Goal: Task Accomplishment & Management: Use online tool/utility

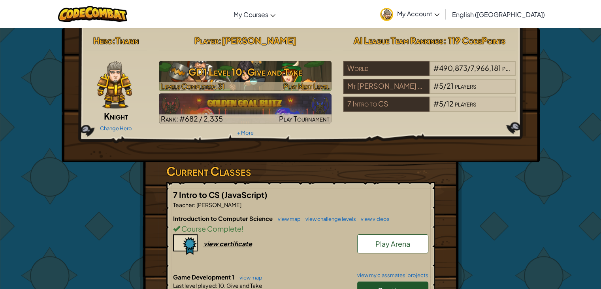
click at [298, 73] on h3 "GD1 Level 10: Give and Take" at bounding box center [245, 72] width 173 height 18
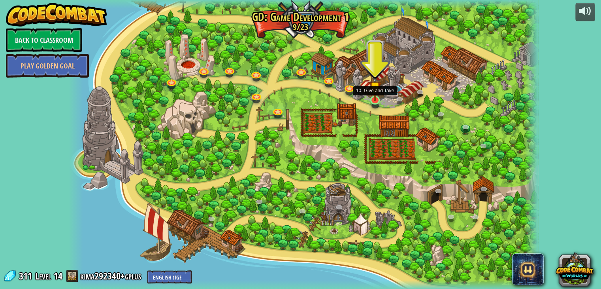
click at [379, 99] on img at bounding box center [375, 87] width 12 height 27
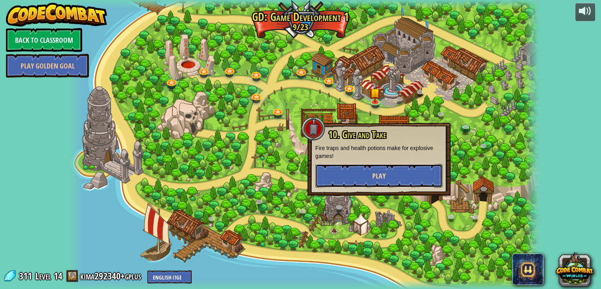
click at [367, 176] on button "Play" at bounding box center [378, 176] width 127 height 24
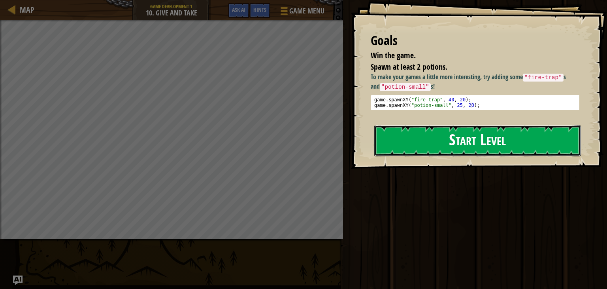
click at [387, 143] on button "Start Level" at bounding box center [477, 140] width 207 height 31
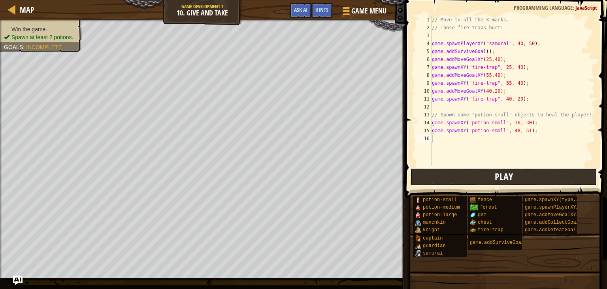
click at [457, 180] on button "Play" at bounding box center [503, 177] width 187 height 18
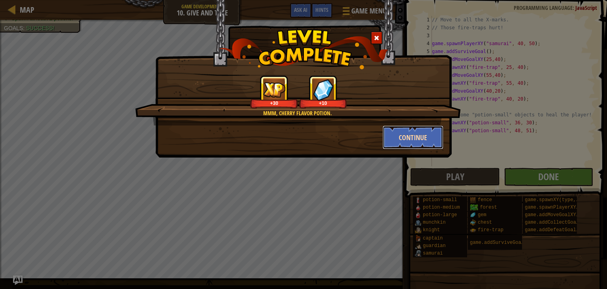
click at [428, 139] on button "Continue" at bounding box center [413, 137] width 61 height 24
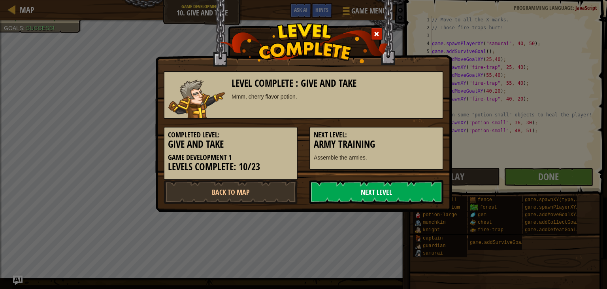
click at [351, 189] on link "Next Level" at bounding box center [377, 192] width 134 height 24
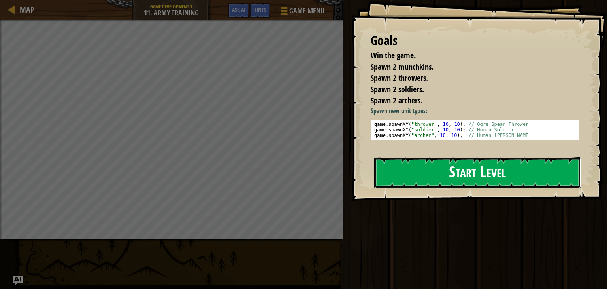
click at [424, 168] on button "Start Level" at bounding box center [477, 172] width 207 height 31
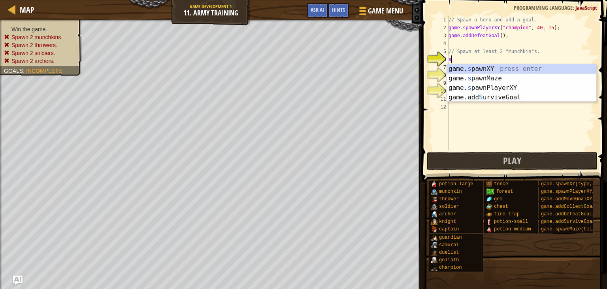
scroll to position [4, 0]
click at [482, 68] on div "game. s pawnXY press enter game. s pawnMaze press enter game. s pawnPlayerXY pr…" at bounding box center [521, 92] width 149 height 57
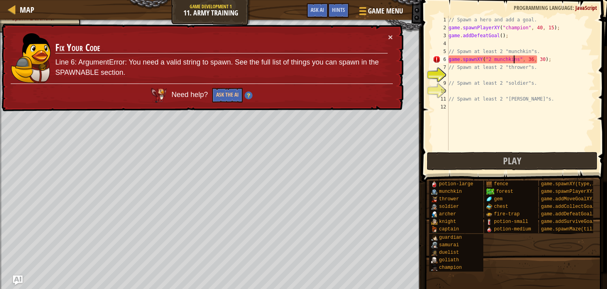
scroll to position [4, 5]
type textarea "game.spawnXY("munchkin", 36, 30);"
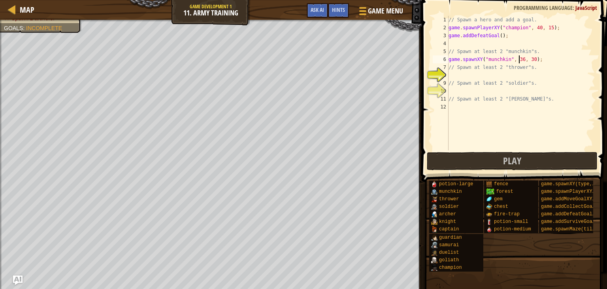
click at [462, 72] on div "// Spawn a hero and add a goal. game . spawnPlayerXY ( "champion" , 40 , 15 ) ;…" at bounding box center [521, 91] width 148 height 150
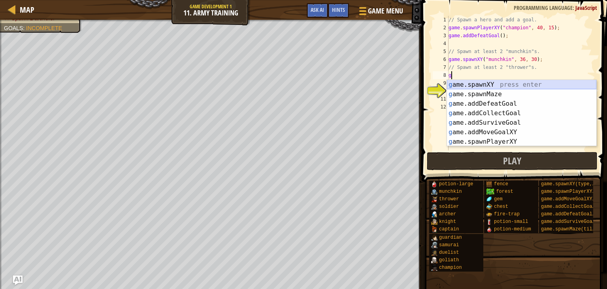
click at [489, 81] on div "g ame.spawnXY press enter g ame.spawnMaze press enter g ame.addDefeatGoal press…" at bounding box center [521, 122] width 149 height 85
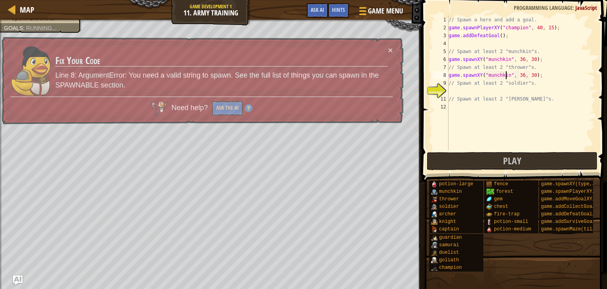
scroll to position [4, 5]
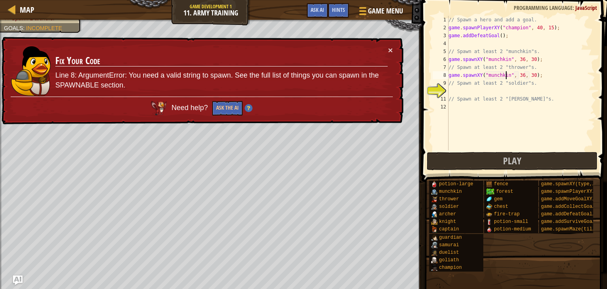
click at [519, 75] on div "// Spawn a hero and add a goal. game . spawnPlayerXY ( "champion" , 40 , 15 ) ;…" at bounding box center [521, 91] width 148 height 150
click at [389, 47] on button "×" at bounding box center [390, 51] width 5 height 8
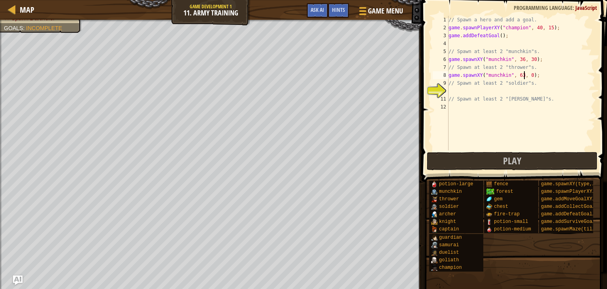
scroll to position [4, 6]
type textarea "game.spawnXY("munchkin", 63, 50);"
click at [463, 94] on div "// Spawn a hero and add a goal. game . spawnPlayerXY ( "champion" , 40 , 15 ) ;…" at bounding box center [521, 91] width 148 height 150
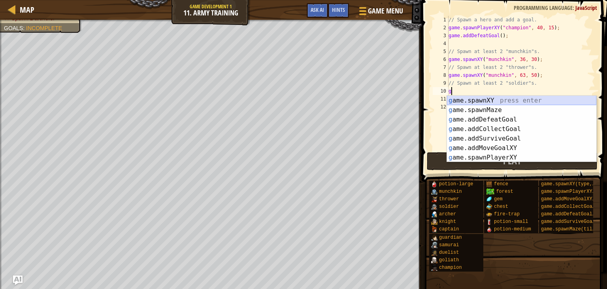
click at [479, 99] on div "g ame.spawnXY press enter g ame.spawnMaze press enter g ame.addDefeatGoal press…" at bounding box center [521, 138] width 149 height 85
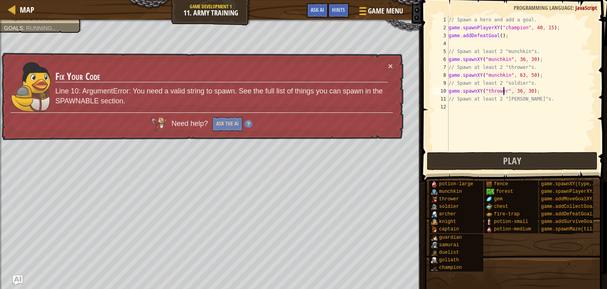
scroll to position [4, 4]
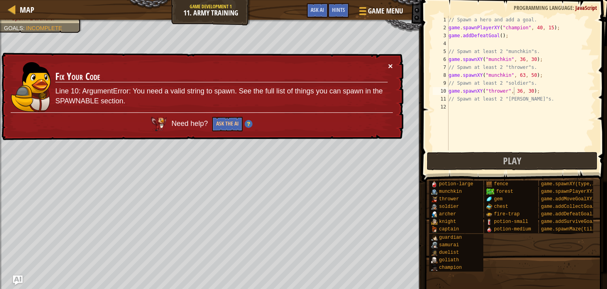
click at [389, 64] on button "×" at bounding box center [391, 68] width 5 height 8
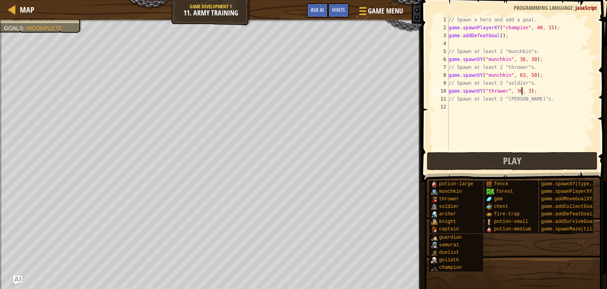
type textarea "game.spawnXY("thrower", 36, 53);"
click at [456, 106] on div "// Spawn a hero and add a goal. game . spawnPlayerXY ( "champion" , 40 , 15 ) ;…" at bounding box center [521, 91] width 148 height 150
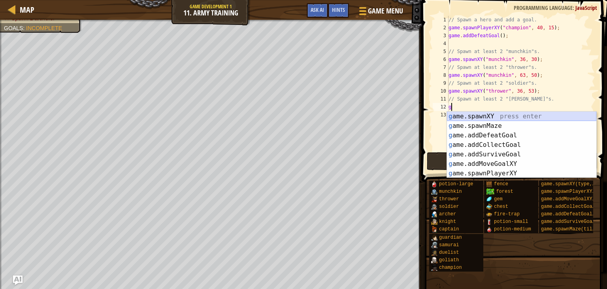
click at [481, 114] on div "g ame.spawnXY press enter g ame.spawnMaze press enter g ame.addDefeatGoal press…" at bounding box center [521, 153] width 149 height 85
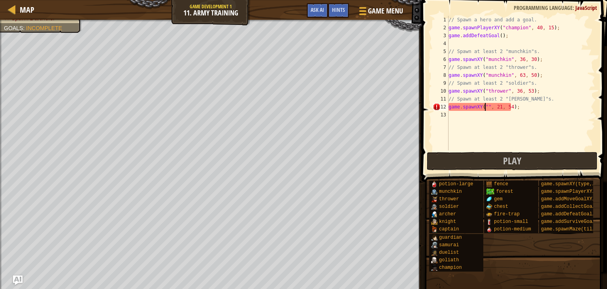
scroll to position [4, 3]
type textarea "game.spawnXY("thrower", 21, 54);"
click at [460, 119] on div "// Spawn a hero and add a goal. game . spawnPlayerXY ( "champion" , 40 , 15 ) ;…" at bounding box center [521, 91] width 148 height 150
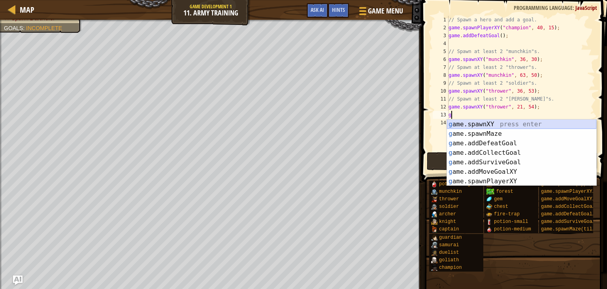
click at [475, 122] on div "g ame.spawnXY press enter g ame.spawnMaze press enter g ame.addDefeatGoal press…" at bounding box center [521, 161] width 149 height 85
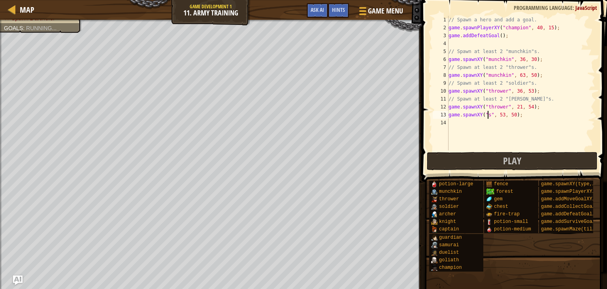
scroll to position [4, 3]
type textarea "game.spawnXY("soldier", 53, 50);"
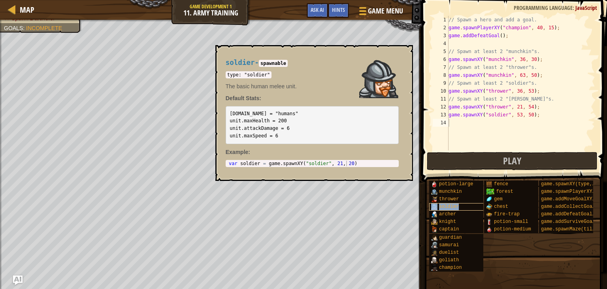
click at [455, 204] on span "soldier" at bounding box center [449, 207] width 20 height 6
click at [454, 125] on div "// Spawn a hero and add a goal. game . spawnPlayerXY ( "champion" , 40 , 15 ) ;…" at bounding box center [521, 91] width 148 height 150
click at [454, 208] on span "soldier" at bounding box center [449, 207] width 20 height 6
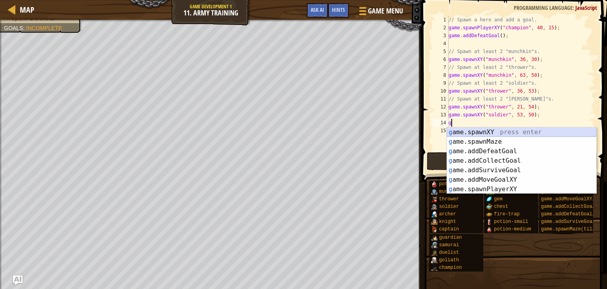
click at [470, 130] on div "g ame.spawnXY press enter g ame.spawnMaze press enter g ame.addDefeatGoal press…" at bounding box center [521, 169] width 149 height 85
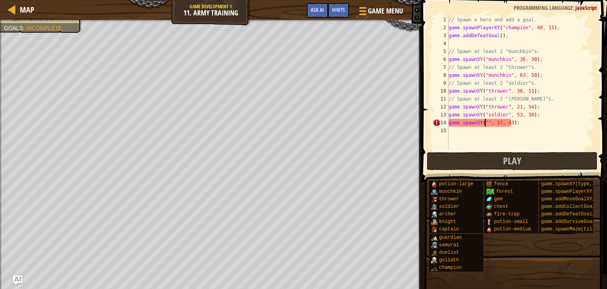
scroll to position [4, 3]
type textarea "game.spawnXY("soldier", 17, 43);"
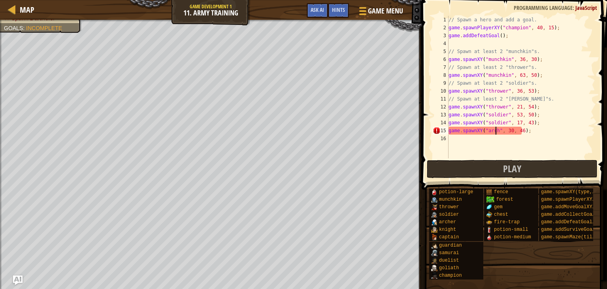
scroll to position [4, 4]
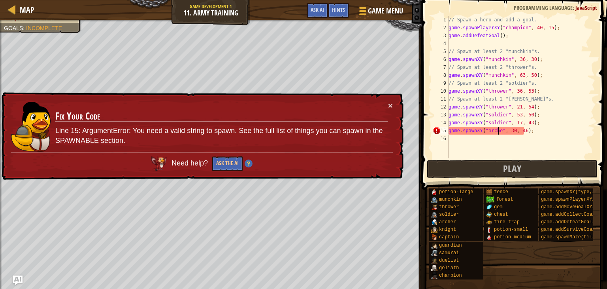
type textarea "game.spawnXY("[PERSON_NAME]", 30, 46);"
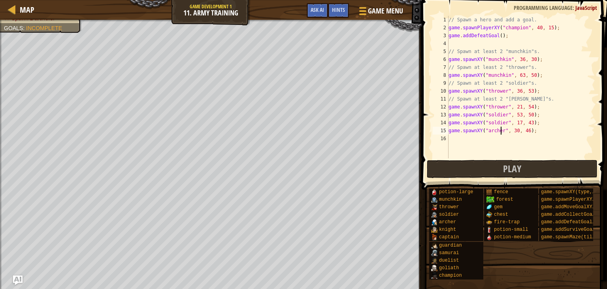
scroll to position [4, 0]
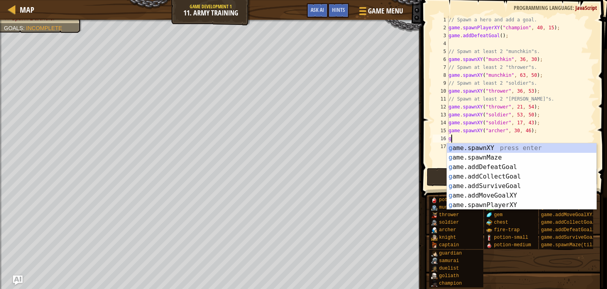
type textarea "game.spawnXY("fence", 36, 30);"
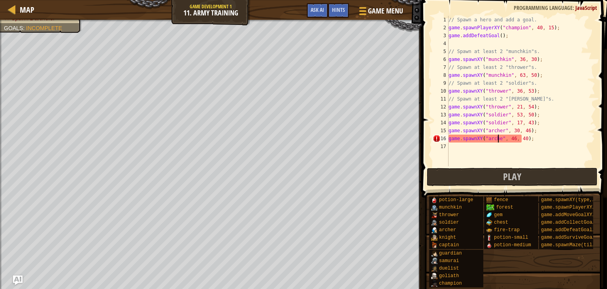
scroll to position [4, 4]
type textarea "game.spawnXY("[PERSON_NAME]", 46, 40);"
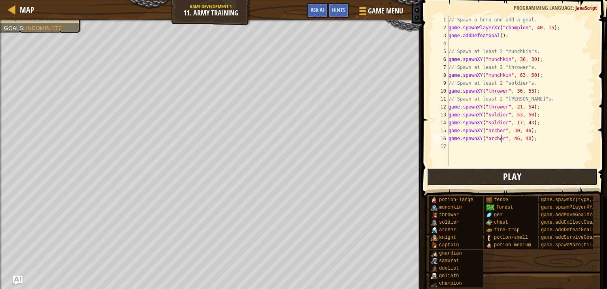
click at [477, 172] on button "Play" at bounding box center [512, 177] width 171 height 18
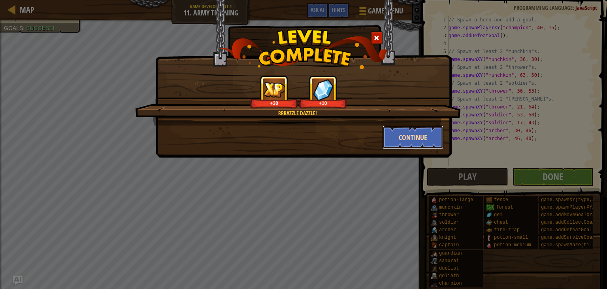
click at [404, 142] on button "Continue" at bounding box center [413, 137] width 61 height 24
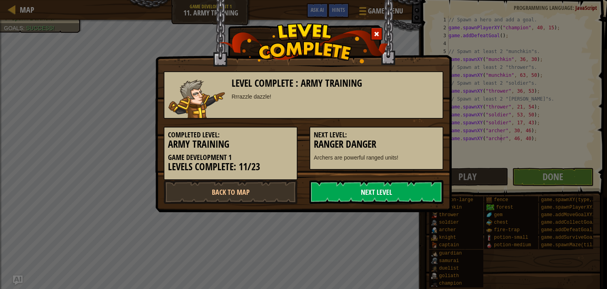
click at [394, 194] on link "Next Level" at bounding box center [377, 192] width 134 height 24
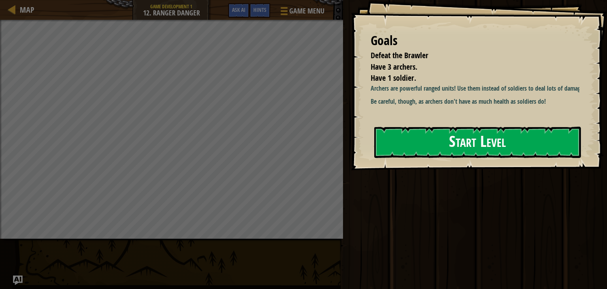
click at [417, 138] on button "Start Level" at bounding box center [477, 141] width 207 height 31
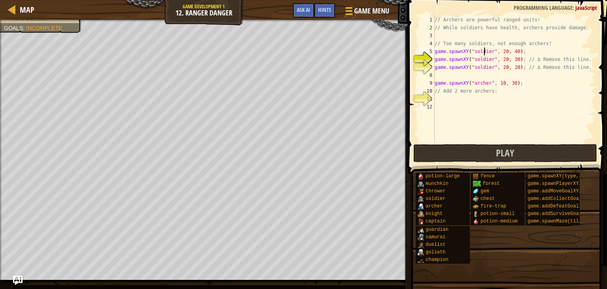
click at [483, 51] on div "// Archers are powerful ranged units! // While soldiers have health, archers pr…" at bounding box center [514, 87] width 162 height 142
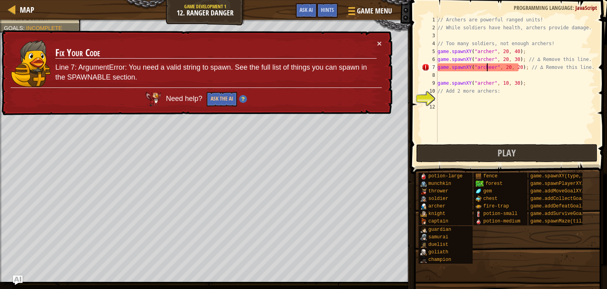
scroll to position [4, 4]
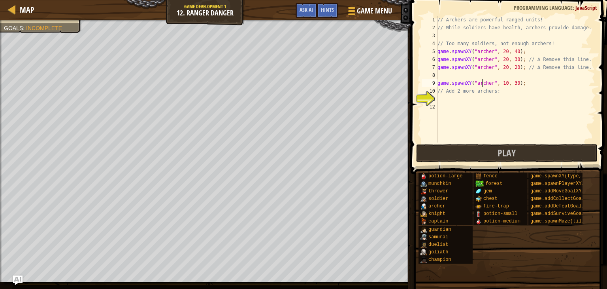
click at [483, 82] on div "// Archers are powerful ranged units! // While soldiers have health, archers pr…" at bounding box center [515, 87] width 159 height 142
click at [484, 81] on div "// Archers are powerful ranged units! // While soldiers have health, archers pr…" at bounding box center [515, 87] width 159 height 142
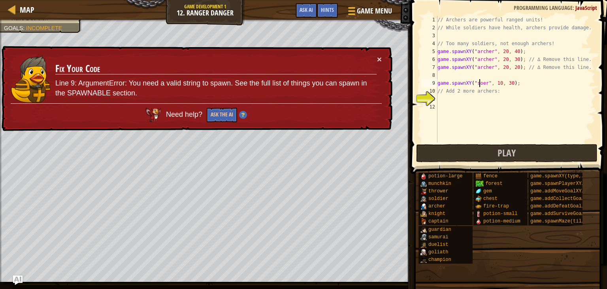
scroll to position [4, 4]
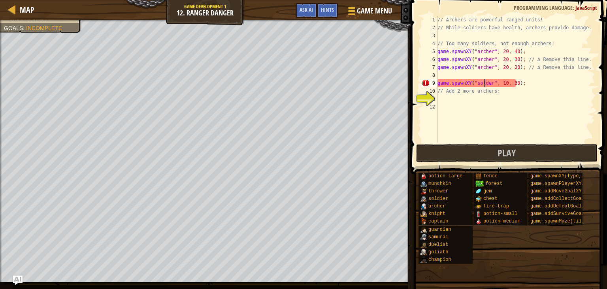
type textarea "game.spawnXY("soldier", 10, 30);"
click at [446, 104] on div "// Archers are powerful ranged units! // While soldiers have health, archers pr…" at bounding box center [515, 87] width 159 height 142
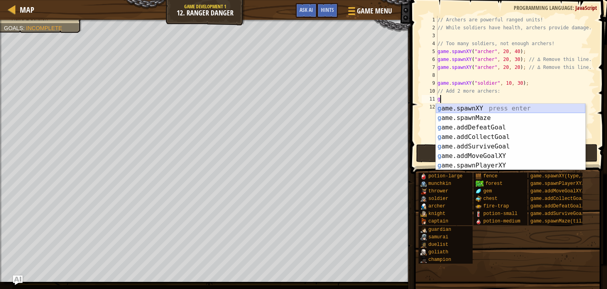
click at [455, 109] on div "g ame.spawnXY press enter g ame.spawnMaze press enter g ame.addDefeatGoal press…" at bounding box center [510, 146] width 149 height 85
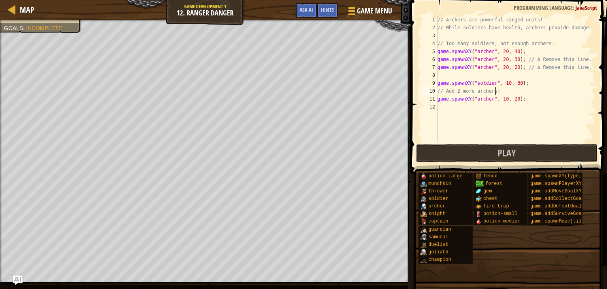
scroll to position [4, 4]
type textarea "game.spawnXY("soldier", 10, 30);"
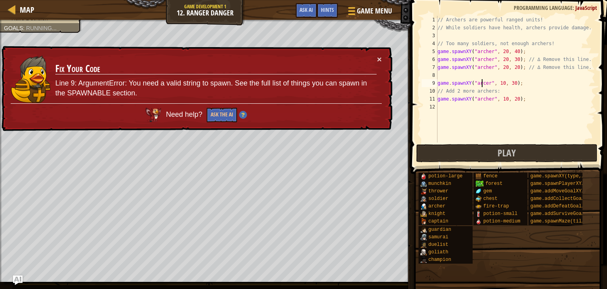
scroll to position [4, 4]
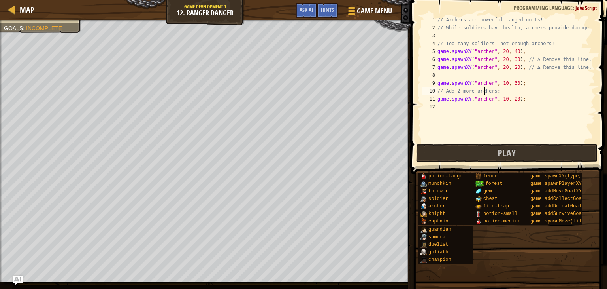
type textarea "game.spawnXY("[PERSON_NAME]", 10, 30);"
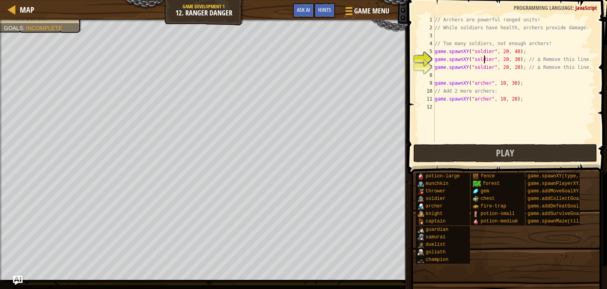
type textarea "game.spawnXY("soldier", 20, 20); // ∆ Remove this line."
type textarea "game.spawnXY("[PERSON_NAME]", 10, 20);"
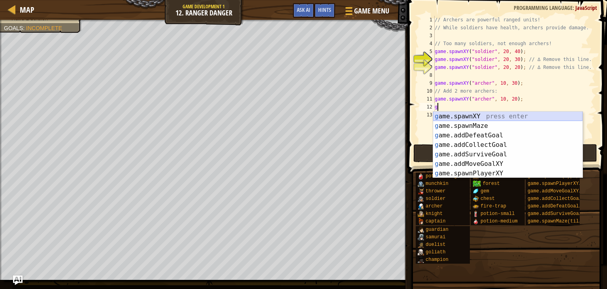
click at [457, 114] on div "g ame.spawnXY press enter g ame.spawnMaze press enter g ame.addDefeatGoal press…" at bounding box center [507, 153] width 149 height 85
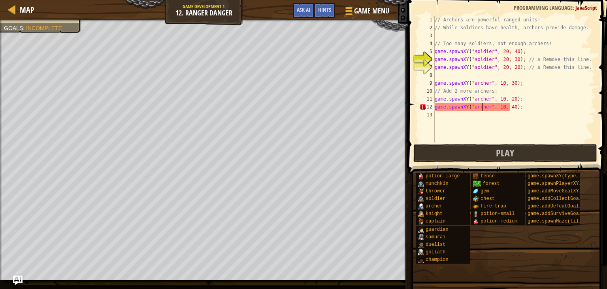
scroll to position [4, 4]
click at [489, 59] on div "// Archers are powerful ranged units! // While soldiers have health, archers pr…" at bounding box center [514, 87] width 162 height 142
click at [438, 59] on div "// Archers are powerful ranged units! // While soldiers have health, archers pr…" at bounding box center [514, 87] width 162 height 142
click at [483, 59] on div "// Archers are powerful ranged units! // While soldiers have health, archers pr…" at bounding box center [514, 87] width 162 height 142
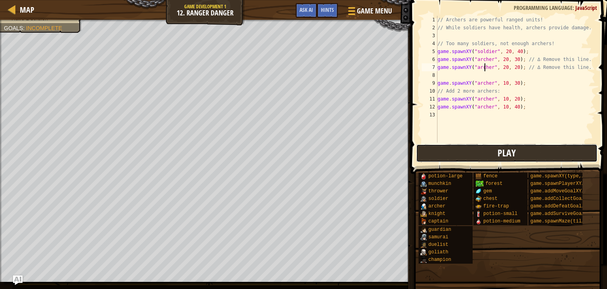
click at [475, 151] on button "Play" at bounding box center [506, 153] width 181 height 18
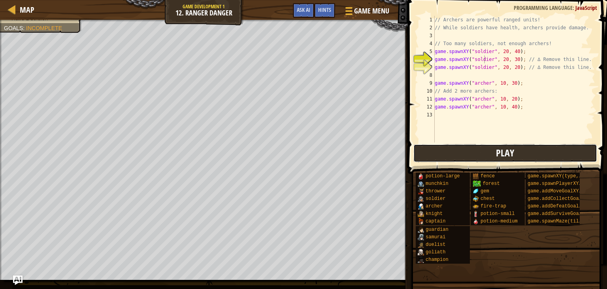
click at [428, 159] on button "Play" at bounding box center [505, 153] width 184 height 18
click at [579, 60] on div "// Archers are powerful ranged units! // While soldiers have health, archers pr…" at bounding box center [514, 87] width 162 height 142
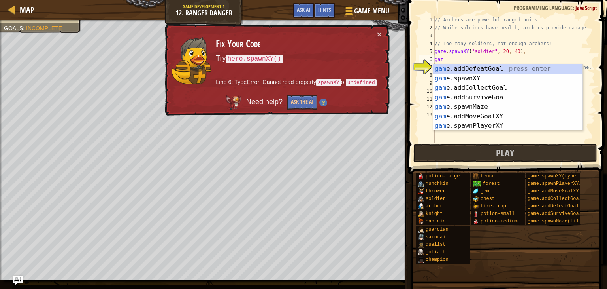
scroll to position [4, 0]
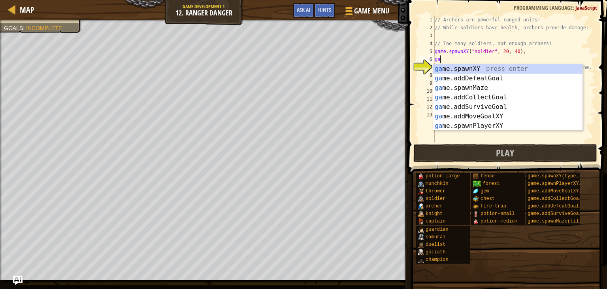
type textarea "g"
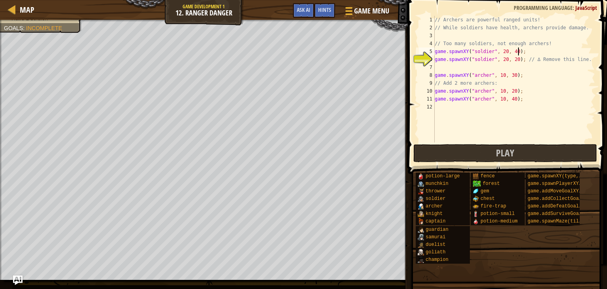
type textarea "game.spawnXY("soldier", 20, 20); // ∆ Remove this line."
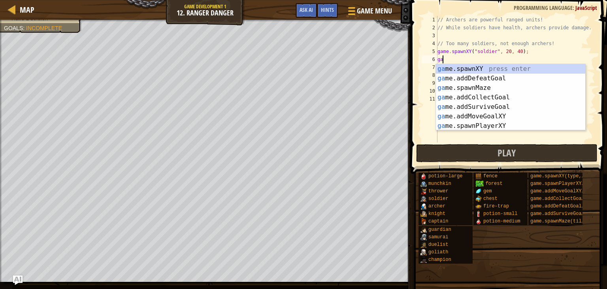
type textarea "g"
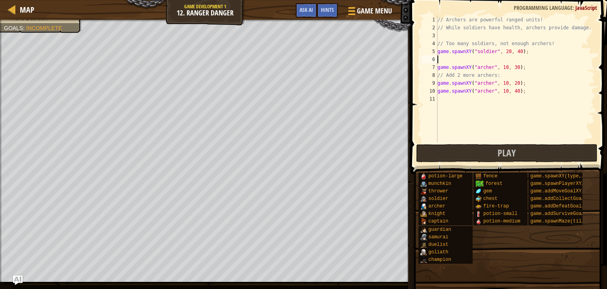
type textarea "game.spawnXY("soldier", 20, 40);"
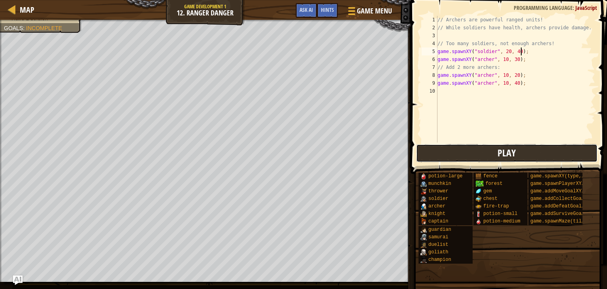
click at [457, 149] on button "Play" at bounding box center [506, 153] width 181 height 18
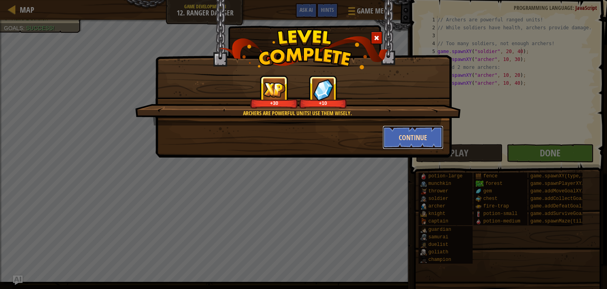
click at [404, 136] on button "Continue" at bounding box center [413, 137] width 61 height 24
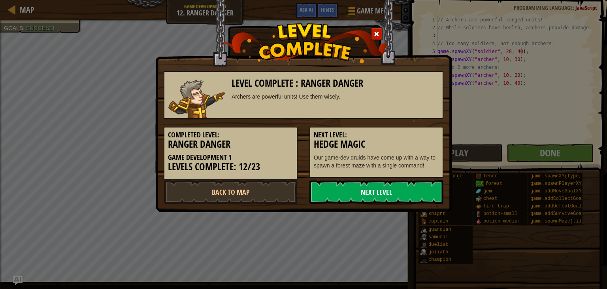
click at [370, 190] on link "Next Level" at bounding box center [377, 192] width 134 height 24
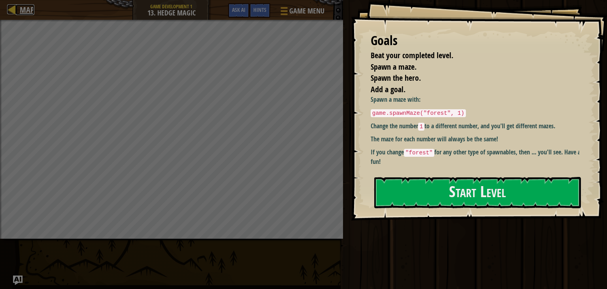
click at [26, 8] on span "Map" at bounding box center [27, 9] width 15 height 11
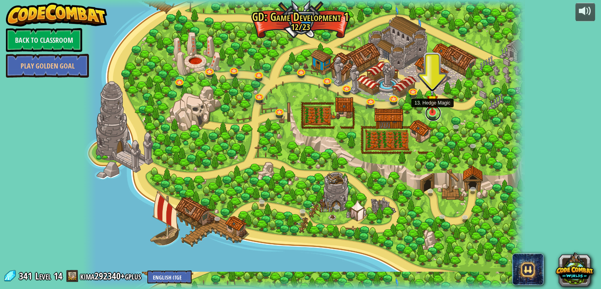
click at [435, 114] on link at bounding box center [433, 113] width 16 height 16
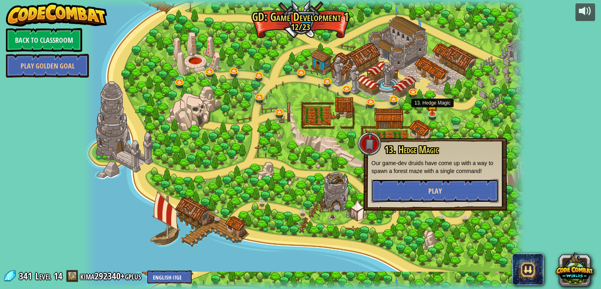
click at [445, 196] on button "Play" at bounding box center [435, 191] width 127 height 24
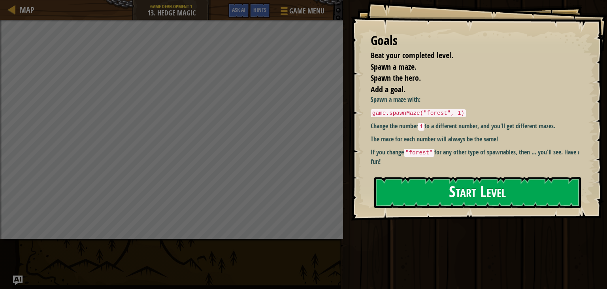
click at [440, 188] on button "Start Level" at bounding box center [477, 192] width 207 height 31
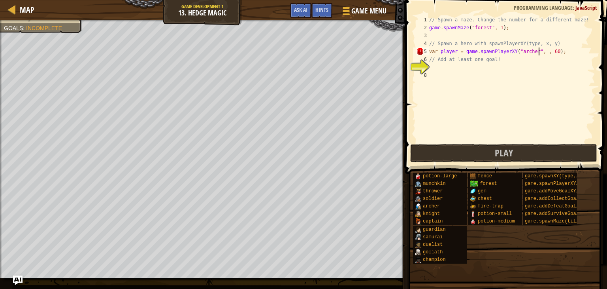
scroll to position [4, 9]
type textarea "var player = game.spawnPlayerXY("[PERSON_NAME]", 12, 60);"
click at [434, 68] on div "// Spawn a maze. Change the number for a different maze! game . spawnMaze ( "fo…" at bounding box center [512, 87] width 168 height 142
type textarea "g"
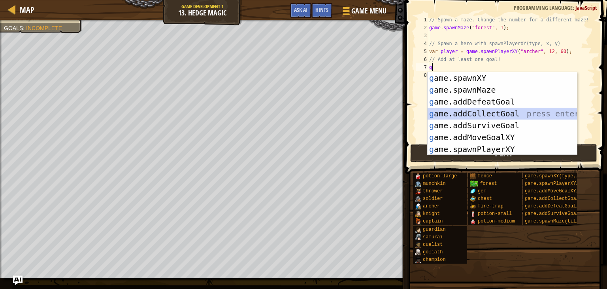
click at [481, 112] on div "g ame.spawnXY press enter g ame.spawnMaze press enter g ame.addDefeatGoal press…" at bounding box center [502, 125] width 149 height 107
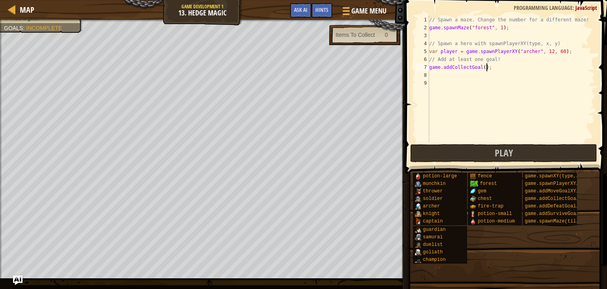
click at [495, 70] on div "// Spawn a maze. Change the number for a different maze! game . spawnMaze ( "fo…" at bounding box center [512, 87] width 168 height 142
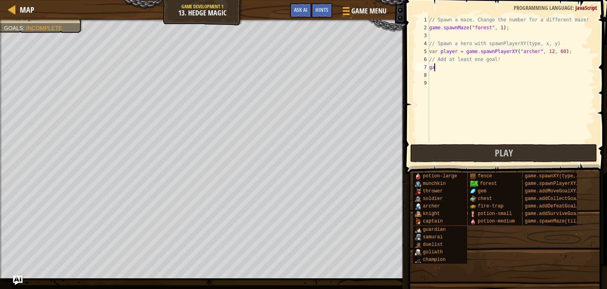
type textarea "g"
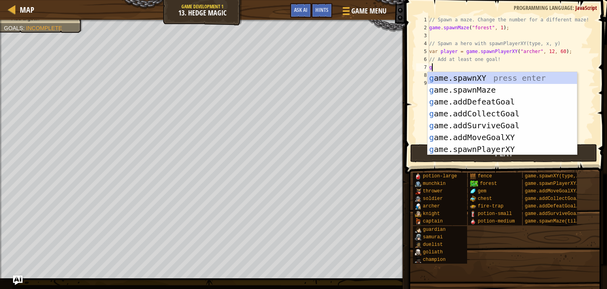
type textarea "game.spawnXY("fence", 36, 30);"
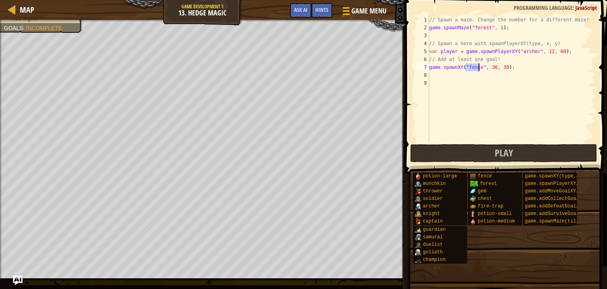
click at [467, 80] on div "// Spawn a maze. Change the number for a different maze! game . spawnMaze ( "fo…" at bounding box center [512, 87] width 168 height 142
type textarea "game.spawnXY("fence", 20, 42);"
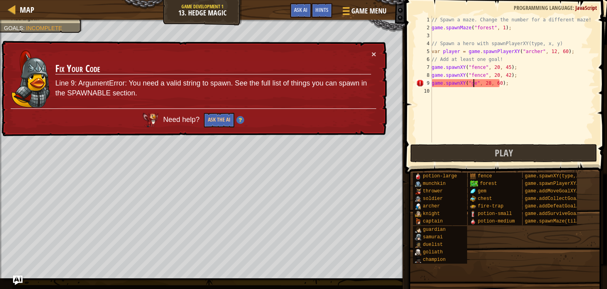
type textarea "game.spawnXY("gem", 28, 60);"
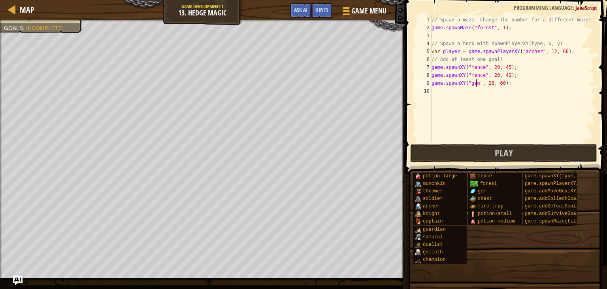
scroll to position [4, 0]
type textarea "game.spawnXY("fence", 20, 30);"
type textarea "game.spawnXY("fence", 20, 26);"
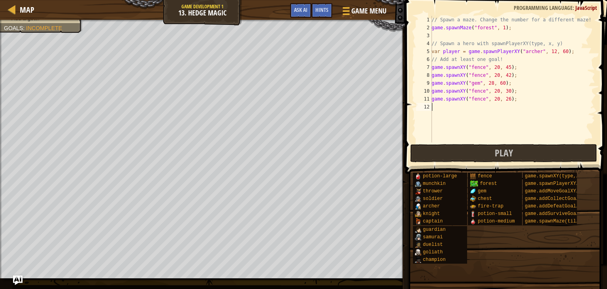
type textarea "a"
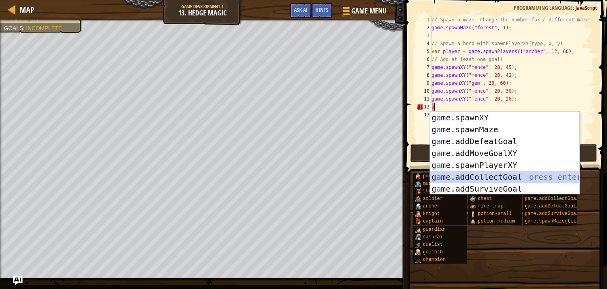
click at [508, 176] on div "g a me.spawnXY press enter g a me.spawnMaze press enter g a me.addDefeatGoal pr…" at bounding box center [504, 164] width 149 height 107
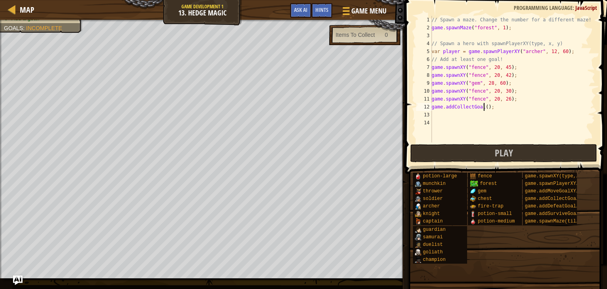
click at [484, 107] on div "// Spawn a maze. Change the number for a different maze! game . spawnMaze ( "fo…" at bounding box center [512, 87] width 165 height 142
type textarea "game.addCollectGoal(1);"
click at [447, 123] on div "// Spawn a maze. Change the number for a different maze! game . spawnMaze ( "fo…" at bounding box center [512, 87] width 165 height 142
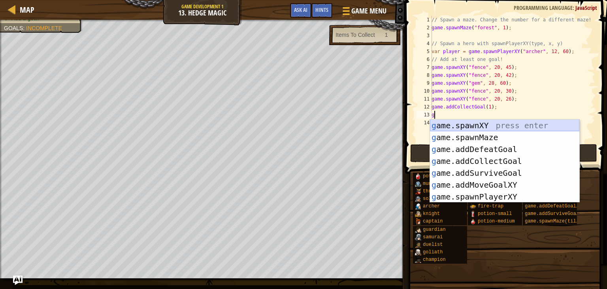
click at [453, 121] on div "g ame.spawnXY press enter g ame.spawnMaze press enter g ame.addDefeatGoal press…" at bounding box center [504, 172] width 149 height 107
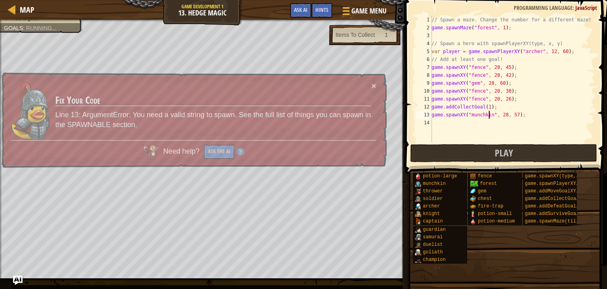
scroll to position [4, 5]
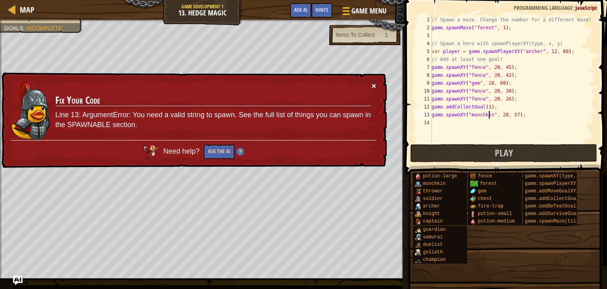
click at [373, 85] on button "×" at bounding box center [374, 87] width 5 height 8
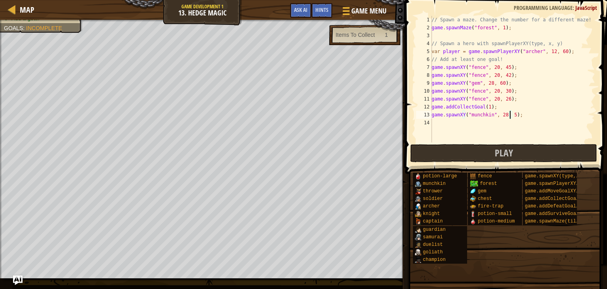
scroll to position [4, 6]
click at [447, 154] on button "Play" at bounding box center [503, 153] width 187 height 18
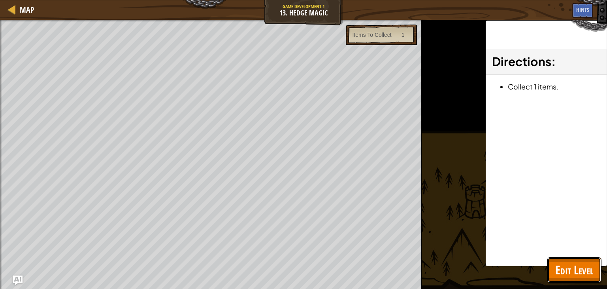
click at [558, 262] on span "Edit Level" at bounding box center [574, 269] width 38 height 16
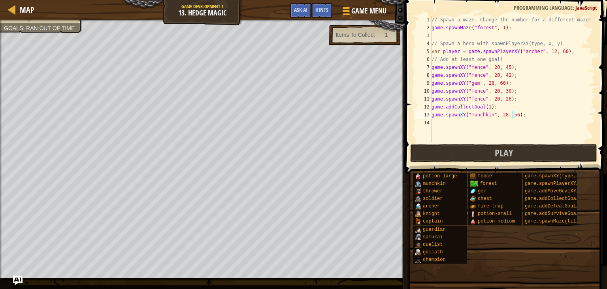
scroll to position [4, 6]
click at [488, 83] on div "// Spawn a maze. Change the number for a different maze! game . spawnMaze ( "fo…" at bounding box center [512, 87] width 165 height 142
click at [512, 98] on div "// Spawn a maze. Change the number for a different maze! game . spawnMaze ( "fo…" at bounding box center [512, 87] width 165 height 142
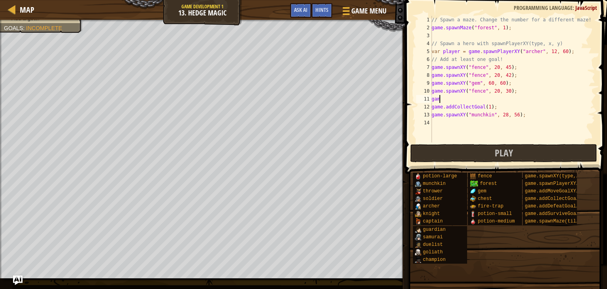
scroll to position [4, 0]
type textarea "g"
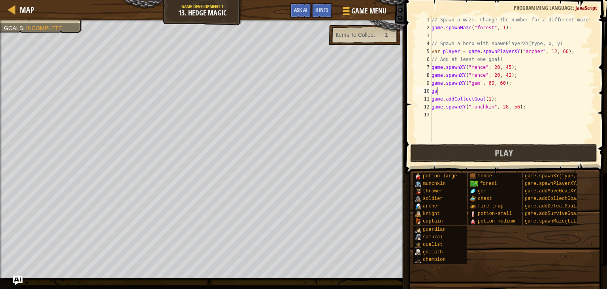
type textarea "g"
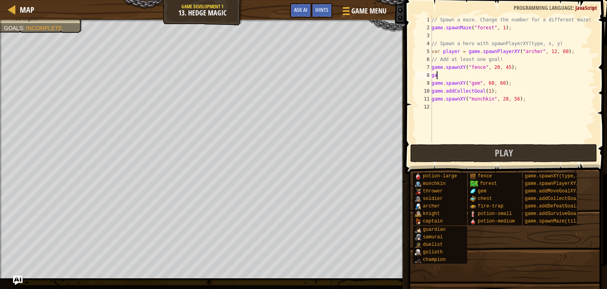
type textarea "g"
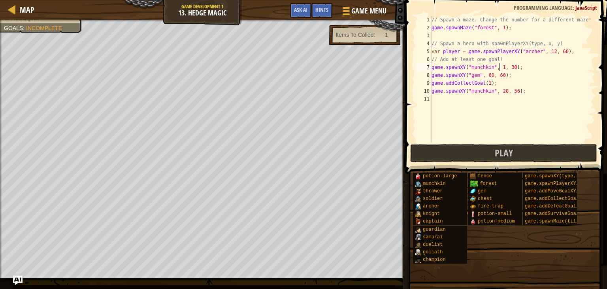
scroll to position [4, 6]
type textarea "game.spawnXY("munchkin", 12, 28);"
click at [446, 102] on div "// Spawn a maze. Change the number for a different maze! game . spawnMaze ( "fo…" at bounding box center [512, 87] width 165 height 142
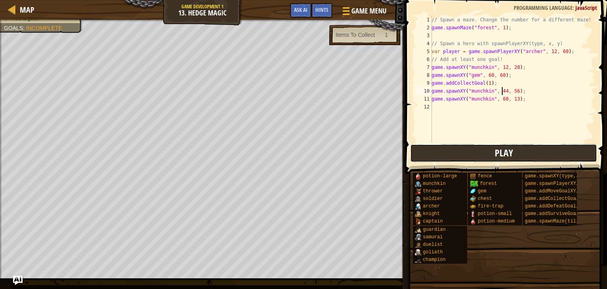
click at [471, 153] on button "Play" at bounding box center [503, 153] width 187 height 18
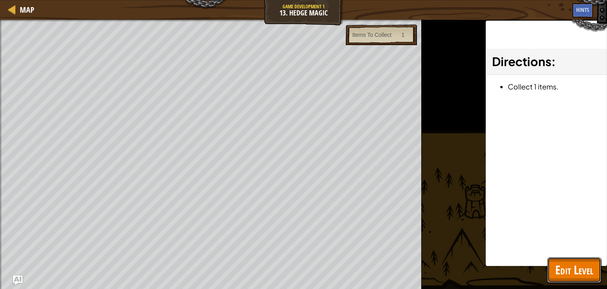
click at [560, 263] on span "Edit Level" at bounding box center [574, 269] width 38 height 16
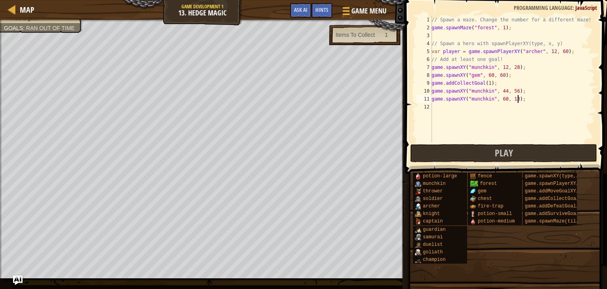
click at [536, 102] on div "// Spawn a maze. Change the number for a different maze! game . spawnMaze ( "fo…" at bounding box center [512, 87] width 165 height 142
type textarea "g"
type textarea "game.spawnXY("munchkin", 44, 56);"
type textarea "g"
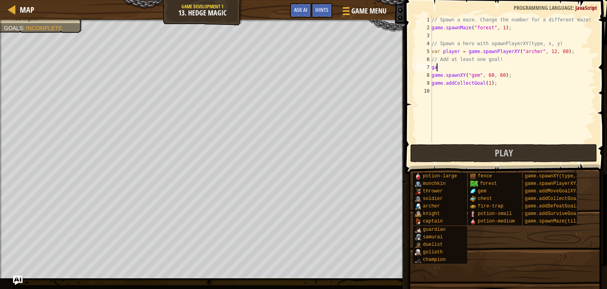
type textarea "g"
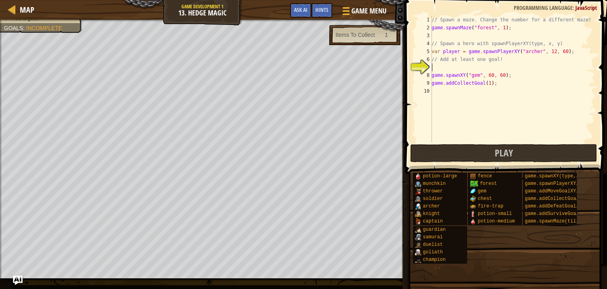
type textarea "// Add at least one goal!"
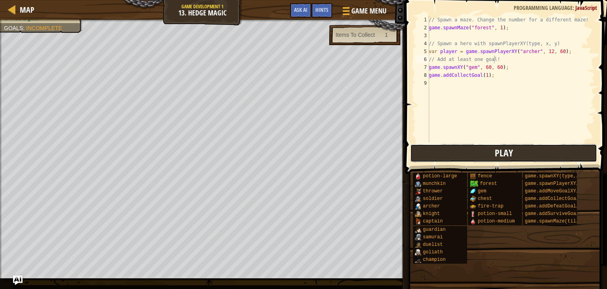
click at [464, 148] on button "Play" at bounding box center [503, 153] width 187 height 18
